Goal: Information Seeking & Learning: Find specific page/section

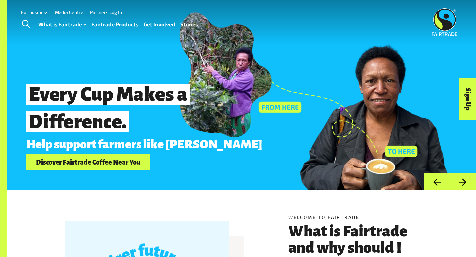
click at [119, 25] on link "Fairtrade Products" at bounding box center [114, 25] width 47 height 10
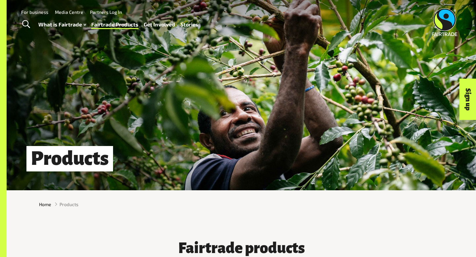
click at [24, 24] on span "Toggle Search" at bounding box center [26, 24] width 8 height 9
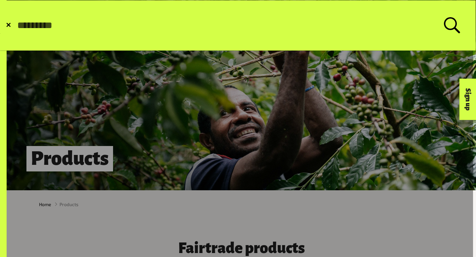
type input "*"
type input "*****"
click at [16, 25] on button "Submit Search" at bounding box center [16, 25] width 0 height 0
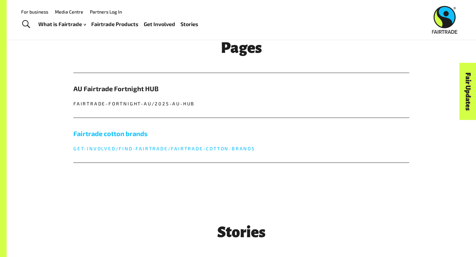
scroll to position [226, 0]
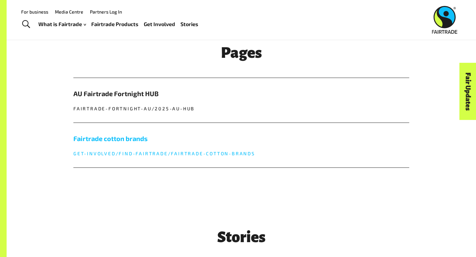
click at [116, 136] on h5 "Fairtrade cotton brands" at bounding box center [241, 139] width 336 height 10
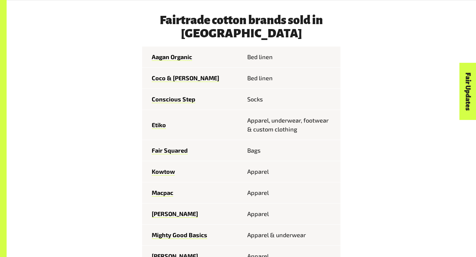
scroll to position [322, 0]
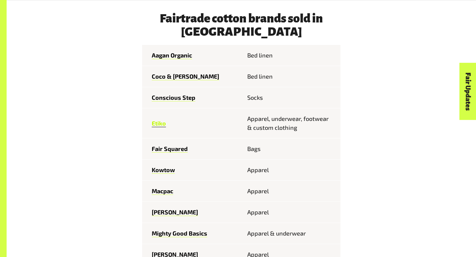
click at [160, 124] on link "Etiko" at bounding box center [159, 124] width 14 height 8
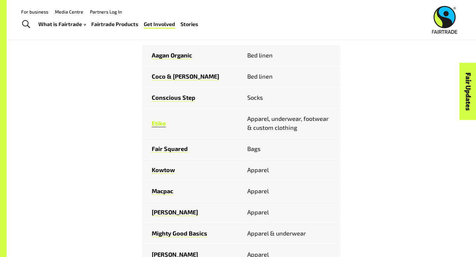
click at [156, 123] on link "Etiko" at bounding box center [159, 124] width 14 height 8
